Goal: Information Seeking & Learning: Check status

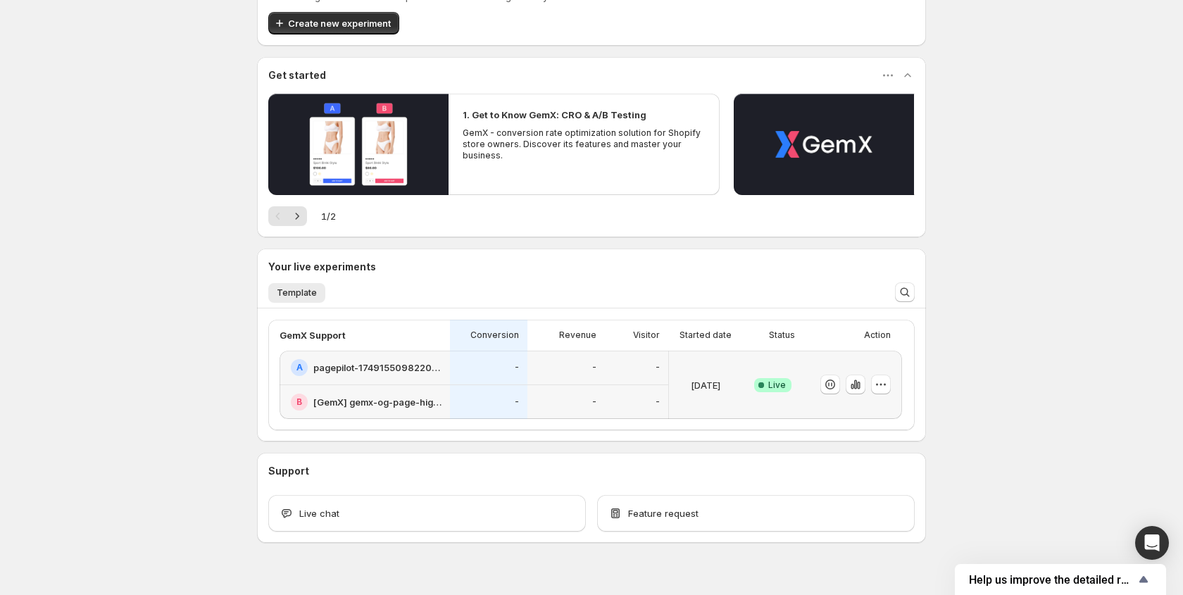
scroll to position [96, 0]
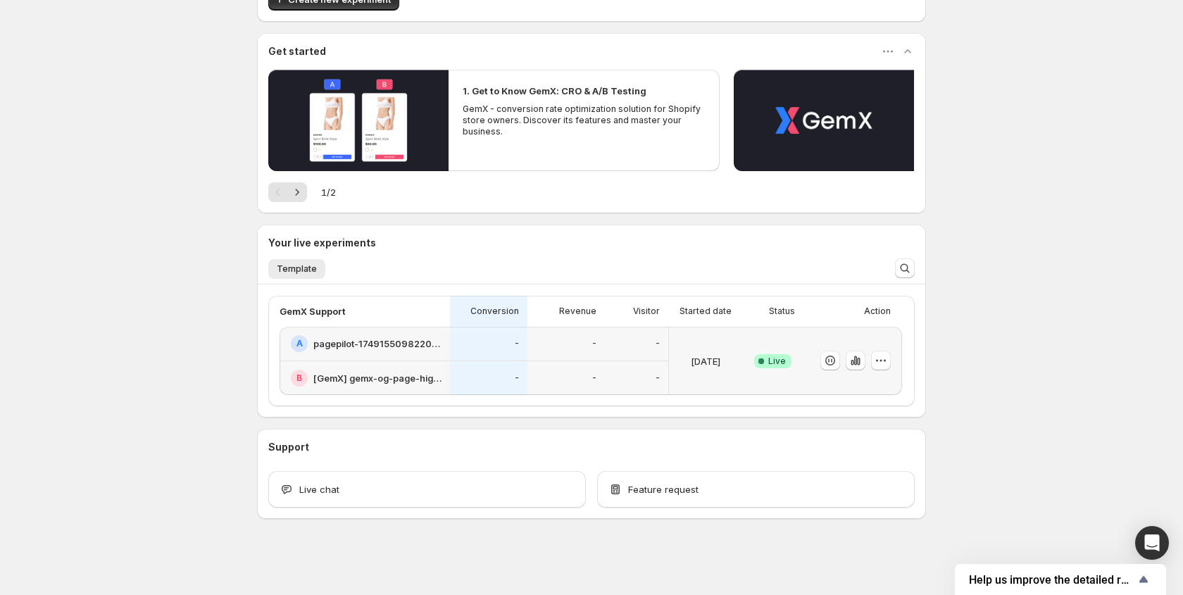
click at [855, 361] on icon "button" at bounding box center [855, 360] width 14 height 14
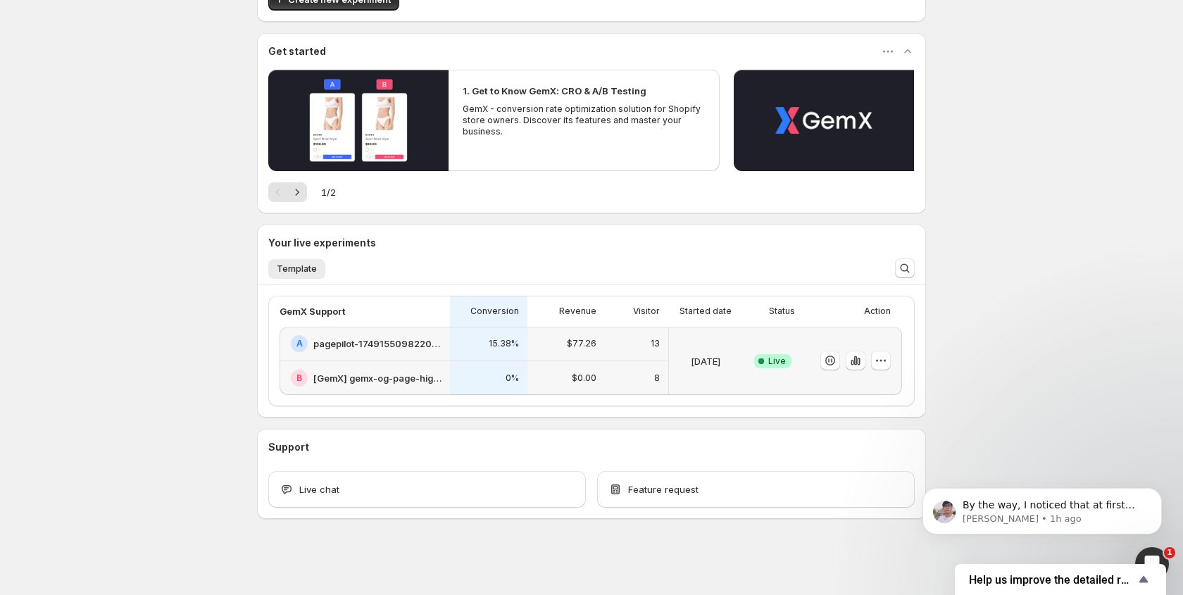
scroll to position [73, 0]
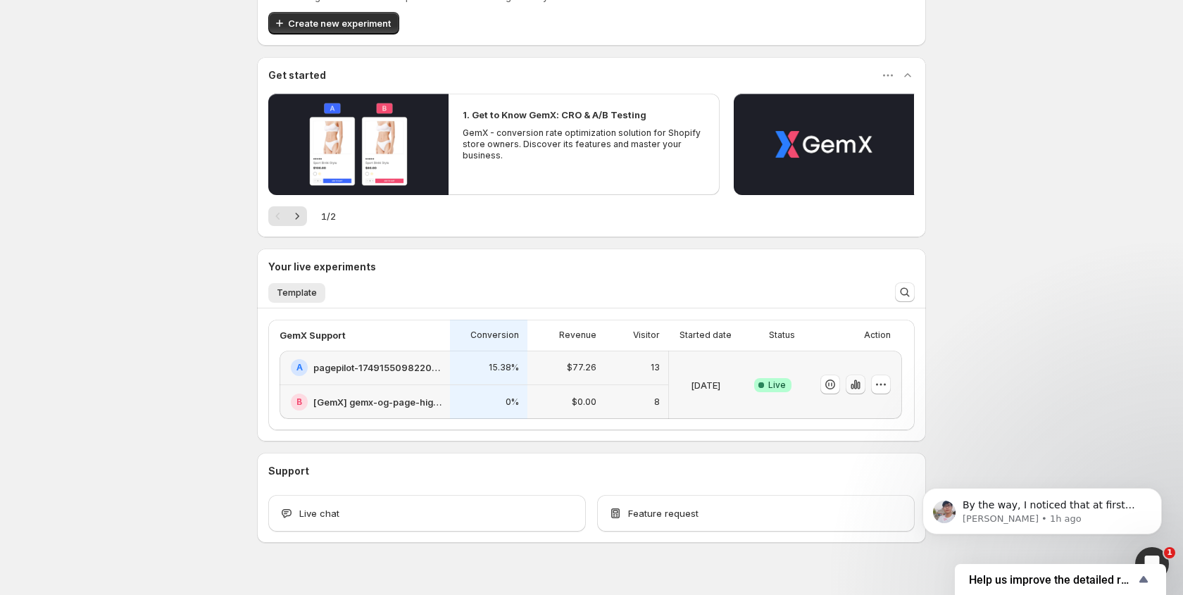
click at [852, 389] on icon "button" at bounding box center [855, 384] width 14 height 14
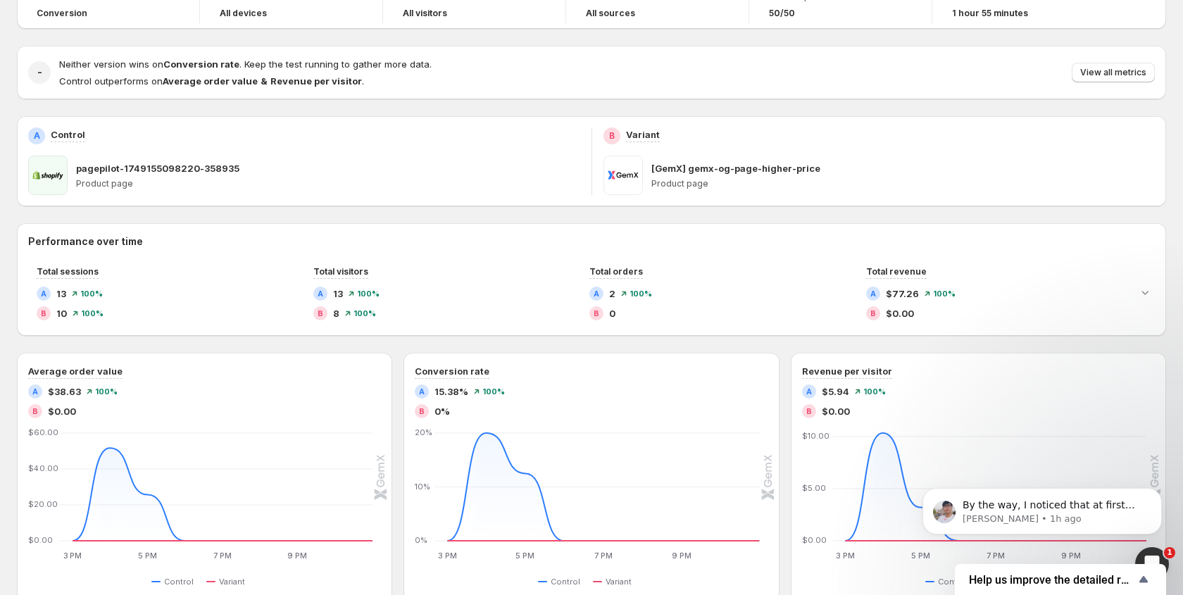
scroll to position [107, 0]
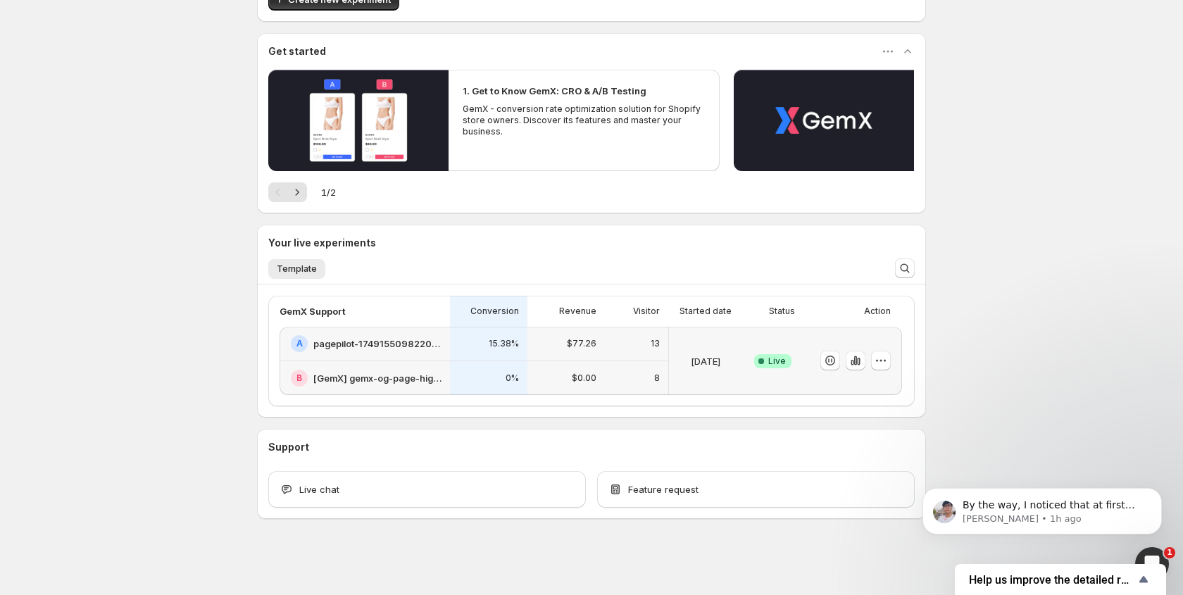
scroll to position [73, 0]
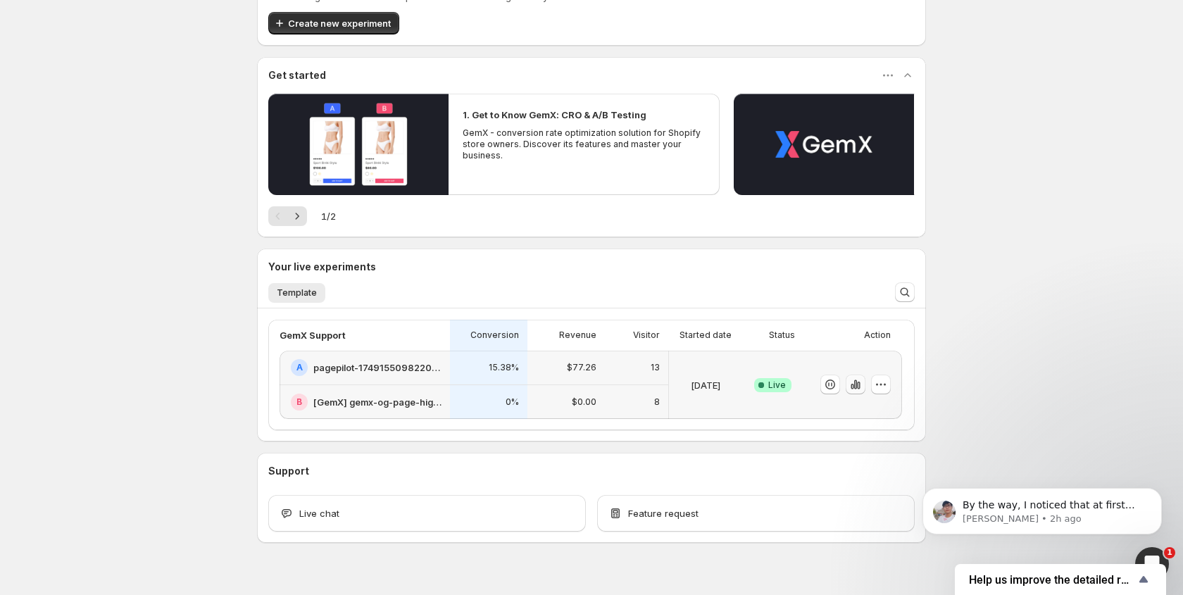
click at [849, 394] on button "button" at bounding box center [855, 385] width 20 height 20
